Goal: Transaction & Acquisition: Purchase product/service

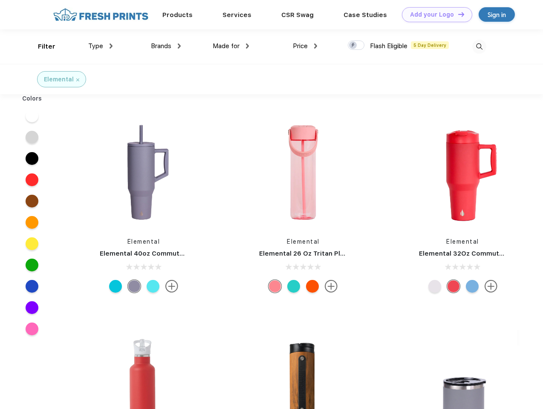
click at [434, 14] on link "Add your Logo Design Tool" at bounding box center [437, 14] width 70 height 15
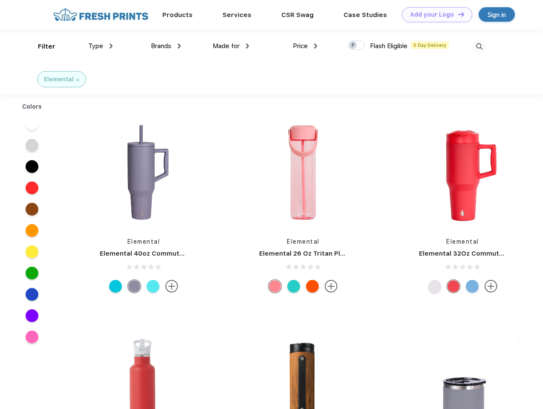
click at [0, 0] on div "Design Tool" at bounding box center [0, 0] width 0 height 0
click at [457, 14] on link "Add your Logo Design Tool" at bounding box center [437, 14] width 70 height 15
click at [41, 46] on div "Filter" at bounding box center [46, 47] width 17 height 10
click at [101, 46] on span "Type" at bounding box center [95, 46] width 15 height 8
click at [166, 46] on span "Brands" at bounding box center [161, 46] width 20 height 8
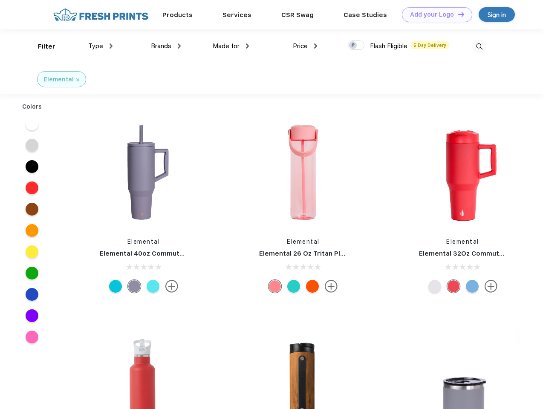
click at [231, 46] on span "Made for" at bounding box center [226, 46] width 27 height 8
click at [305, 46] on span "Price" at bounding box center [300, 46] width 15 height 8
click at [356, 46] on div at bounding box center [356, 45] width 17 height 9
click at [353, 46] on input "checkbox" at bounding box center [351, 43] width 6 height 6
click at [479, 46] on img at bounding box center [479, 47] width 14 height 14
